Goal: Task Accomplishment & Management: Use online tool/utility

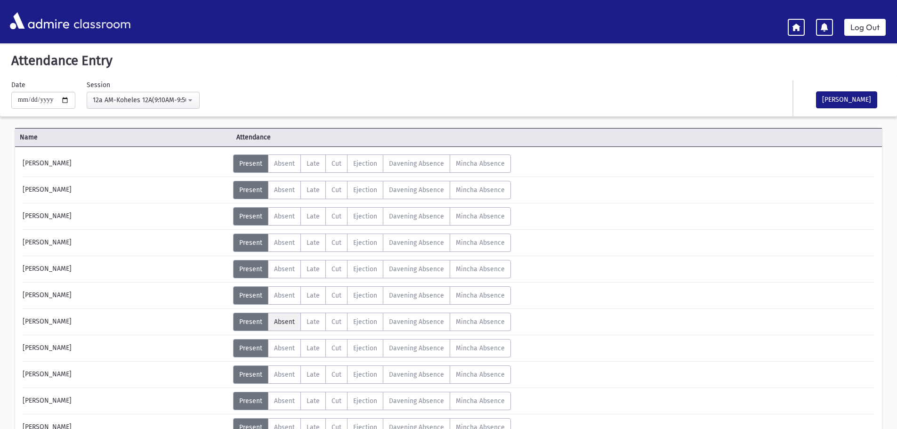
click at [289, 328] on label "Absent A" at bounding box center [284, 322] width 33 height 18
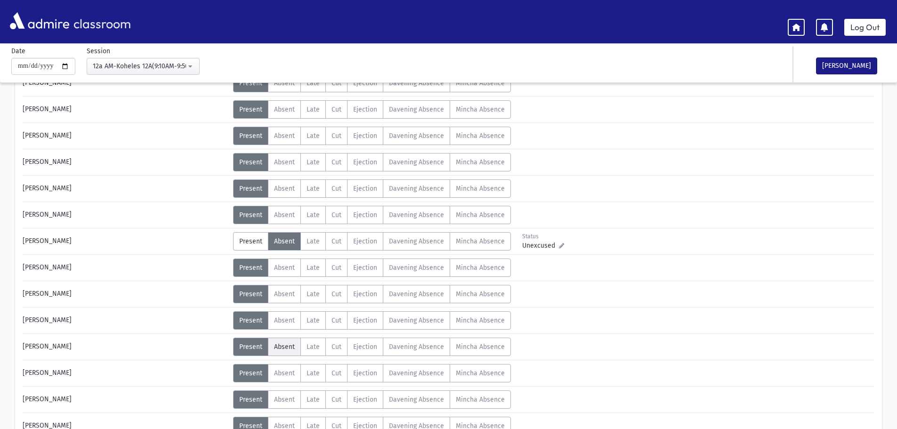
scroll to position [94, 0]
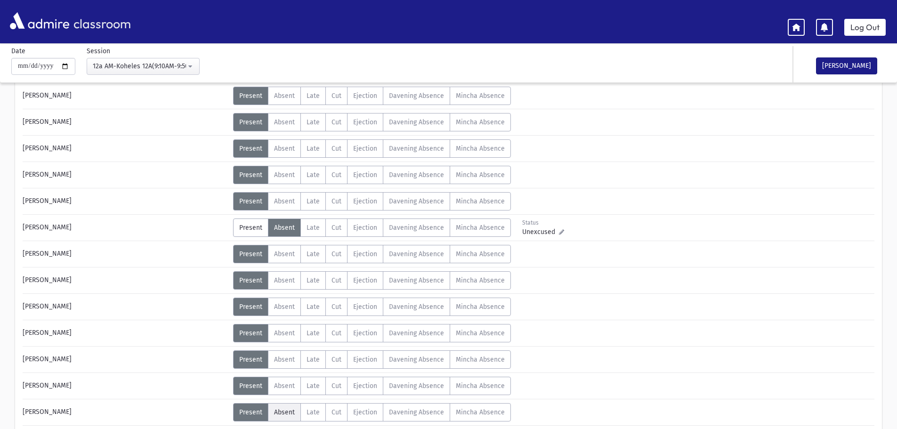
click at [285, 409] on span "Absent" at bounding box center [284, 412] width 21 height 8
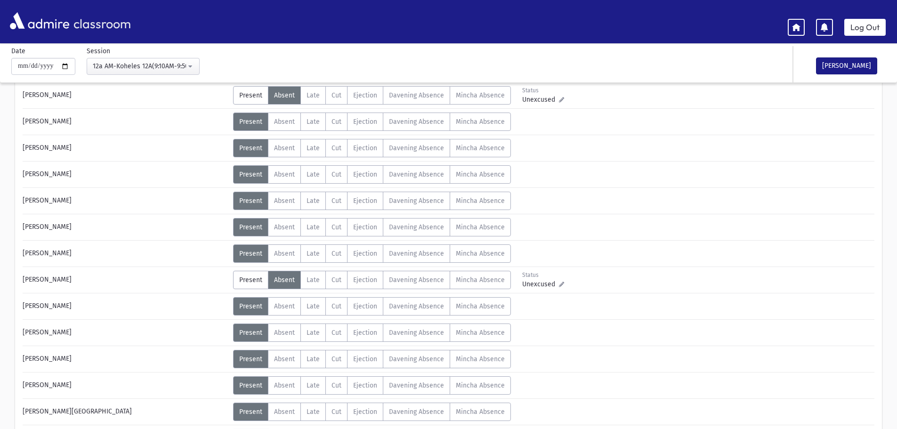
scroll to position [235, 0]
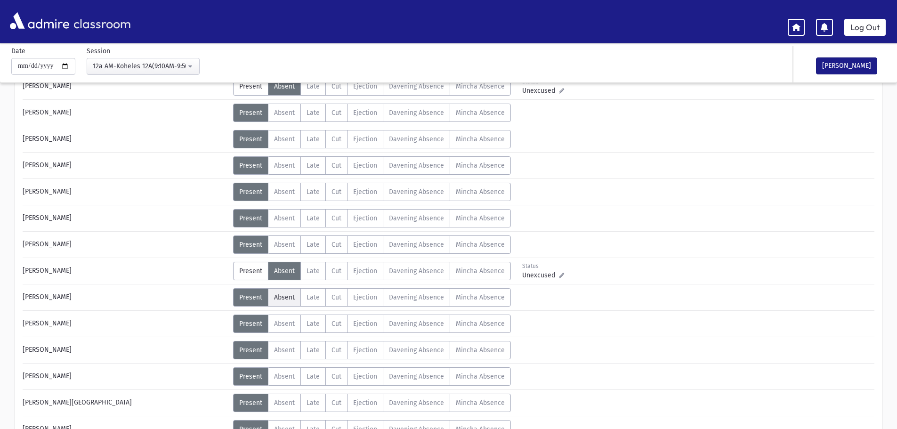
click at [282, 300] on span "Absent" at bounding box center [284, 297] width 21 height 8
click at [284, 375] on span "Absent" at bounding box center [284, 377] width 21 height 8
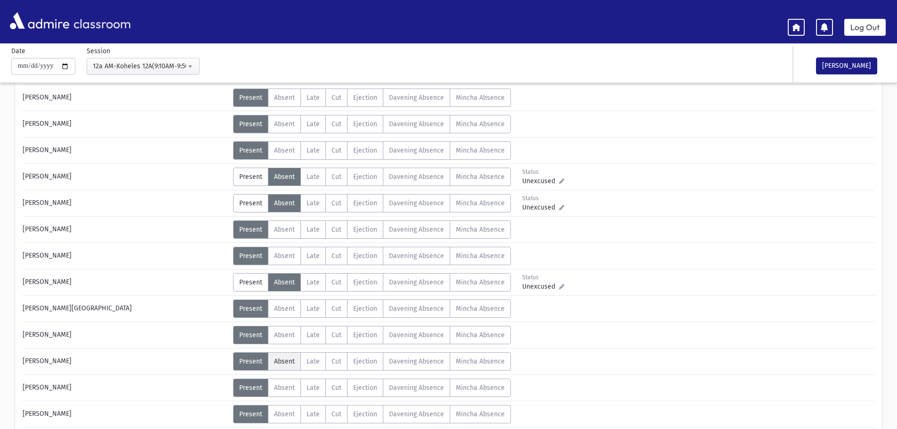
scroll to position [377, 0]
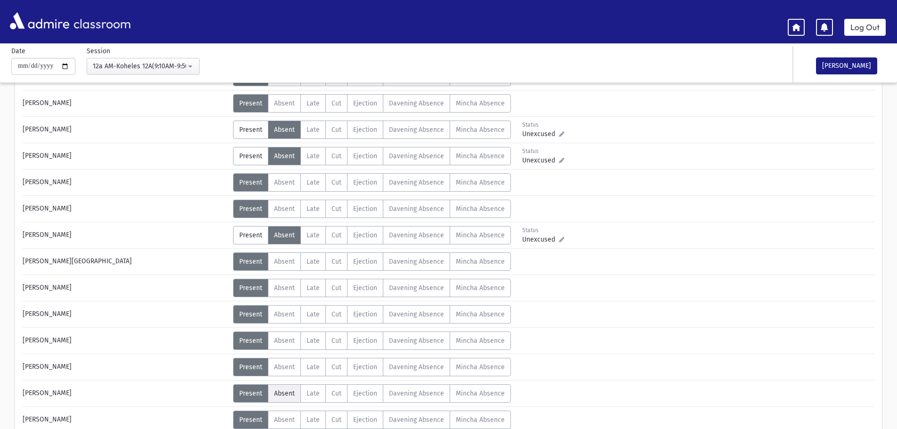
click at [282, 392] on span "Absent" at bounding box center [284, 393] width 21 height 8
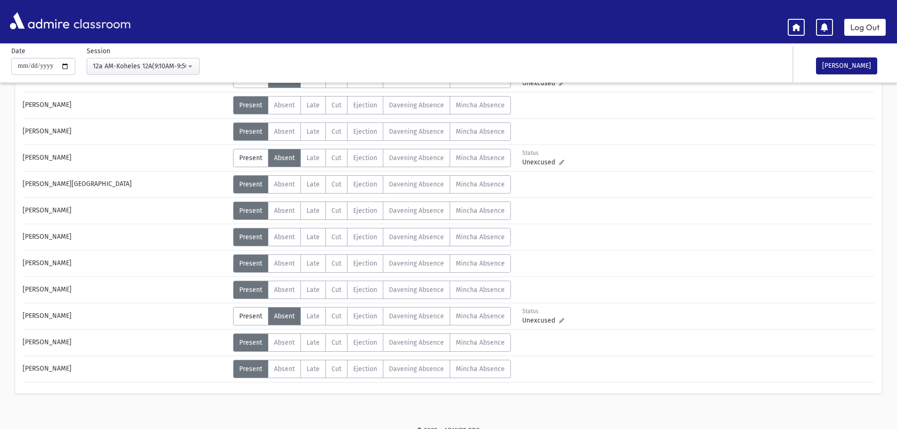
scroll to position [461, 0]
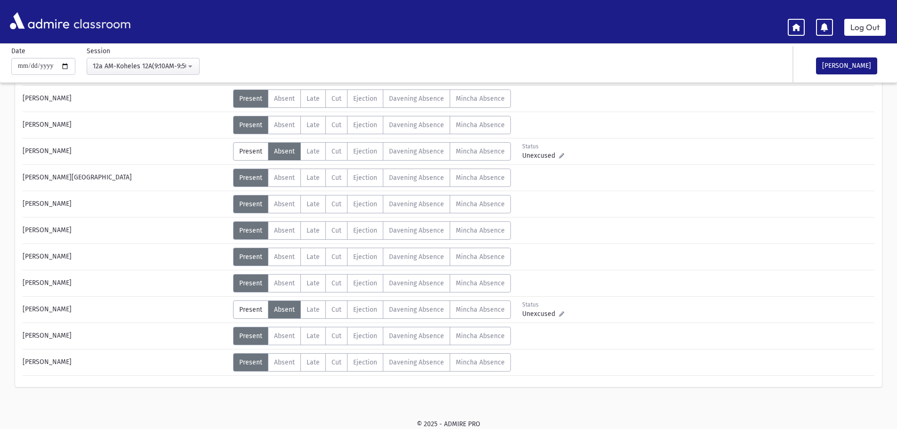
click at [227, 309] on div "[PERSON_NAME]" at bounding box center [125, 309] width 215 height 18
click at [252, 313] on span "Present" at bounding box center [250, 310] width 23 height 8
click at [857, 64] on button "[PERSON_NAME]" at bounding box center [846, 65] width 61 height 17
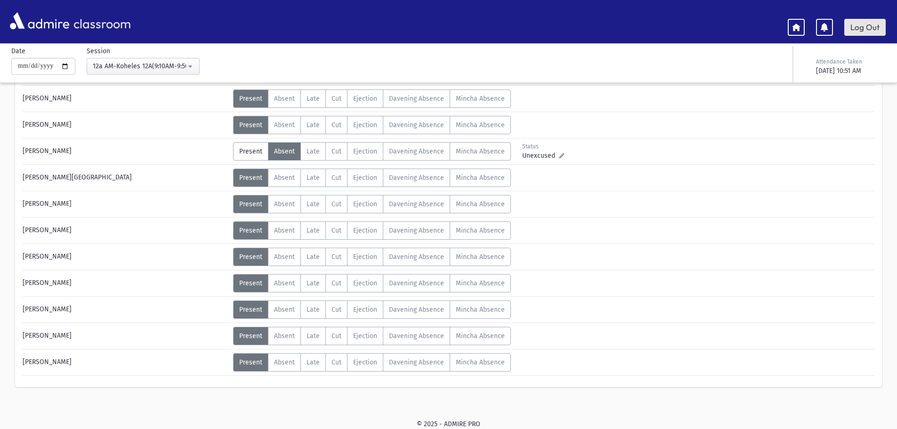
click at [868, 32] on link "Log Out" at bounding box center [864, 27] width 41 height 17
